Goal: Task Accomplishment & Management: Use online tool/utility

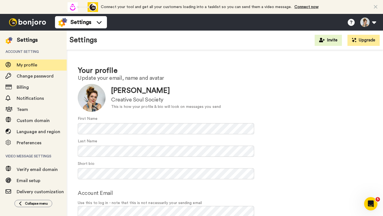
click at [29, 23] on img at bounding box center [28, 22] width 42 height 8
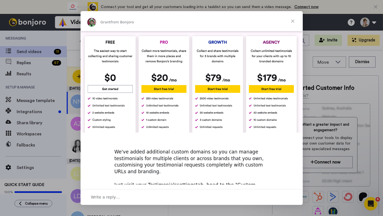
scroll to position [229, 0]
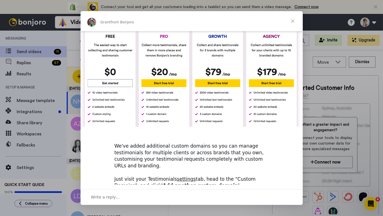
click at [293, 19] on span "Close" at bounding box center [292, 21] width 20 height 20
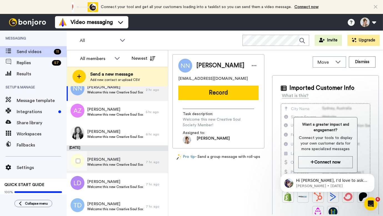
scroll to position [0, 0]
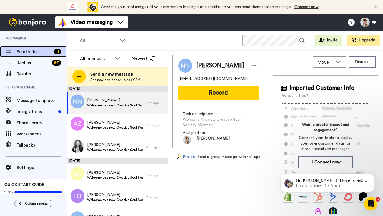
click at [32, 51] on span "Send videos" at bounding box center [34, 51] width 35 height 7
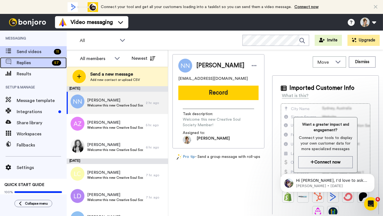
click at [24, 62] on span "Replies" at bounding box center [33, 62] width 33 height 7
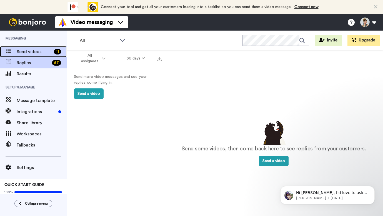
click at [28, 52] on span "Send videos" at bounding box center [34, 51] width 35 height 7
